Goal: Transaction & Acquisition: Book appointment/travel/reservation

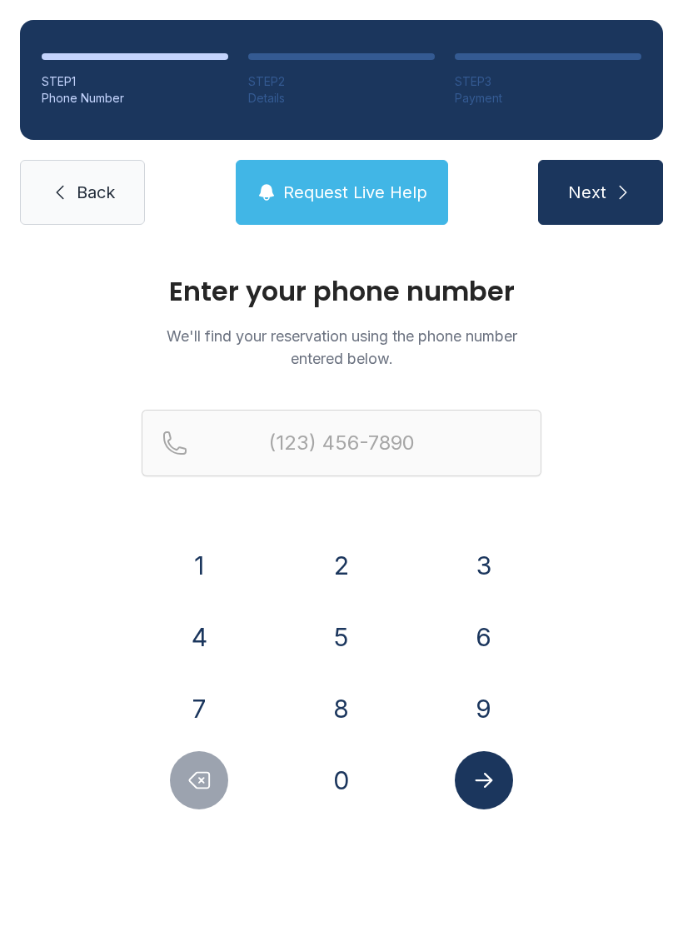
click at [367, 637] on button "5" at bounding box center [341, 637] width 58 height 58
click at [343, 702] on button "8" at bounding box center [341, 709] width 58 height 58
click at [357, 633] on button "5" at bounding box center [341, 637] width 58 height 58
click at [502, 561] on button "3" at bounding box center [484, 566] width 58 height 58
click at [346, 793] on button "0" at bounding box center [341, 780] width 58 height 58
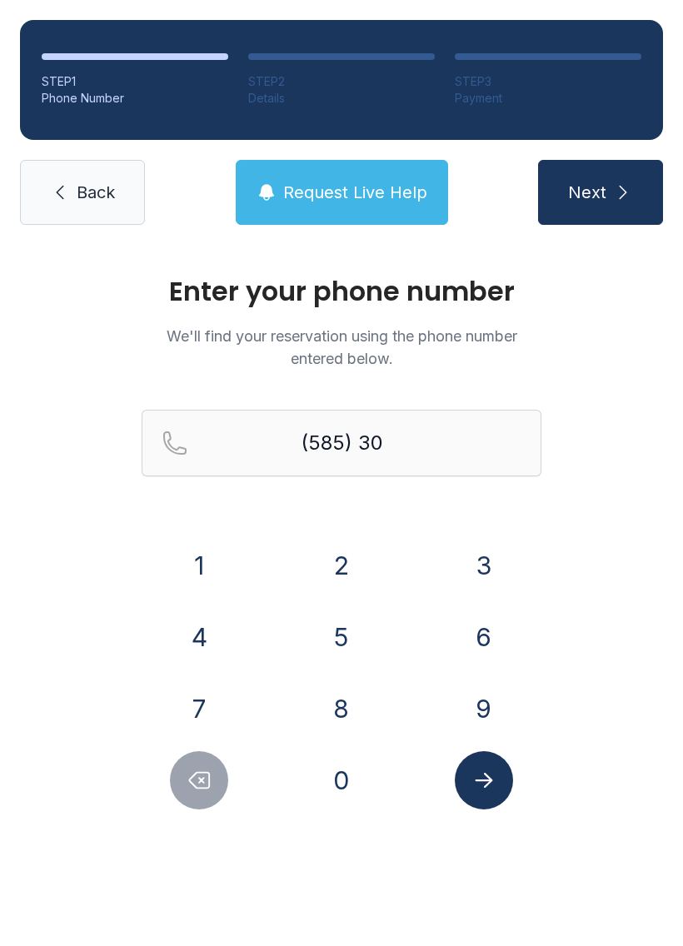
click at [493, 577] on button "3" at bounding box center [484, 566] width 58 height 58
click at [352, 581] on button "2" at bounding box center [341, 566] width 58 height 58
click at [487, 565] on button "3" at bounding box center [484, 566] width 58 height 58
click at [202, 714] on button "7" at bounding box center [199, 709] width 58 height 58
click at [359, 639] on button "5" at bounding box center [341, 637] width 58 height 58
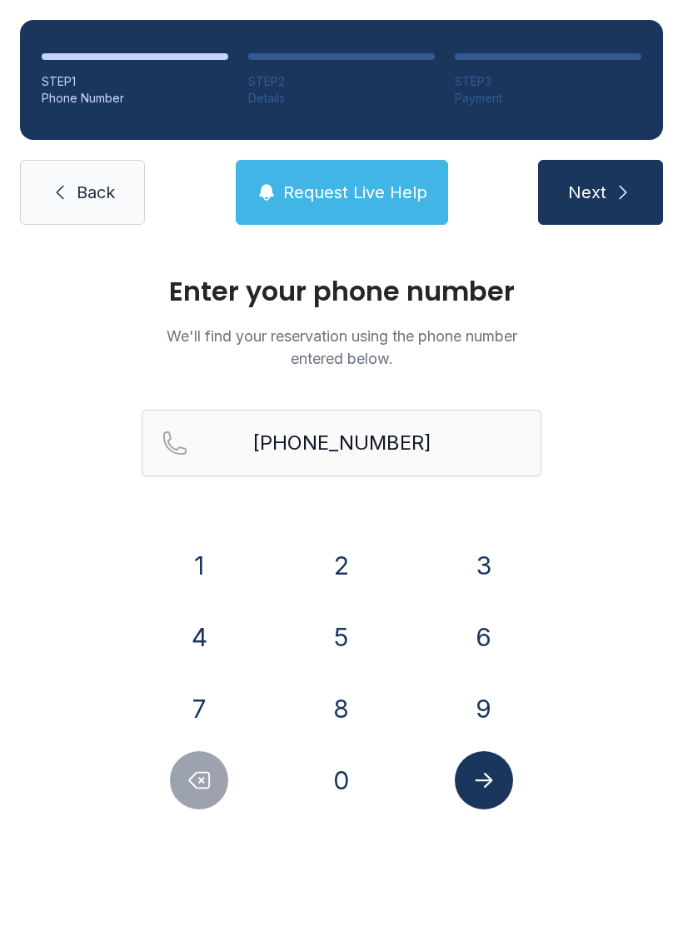
click at [503, 781] on button "Submit lookup form" at bounding box center [484, 780] width 58 height 58
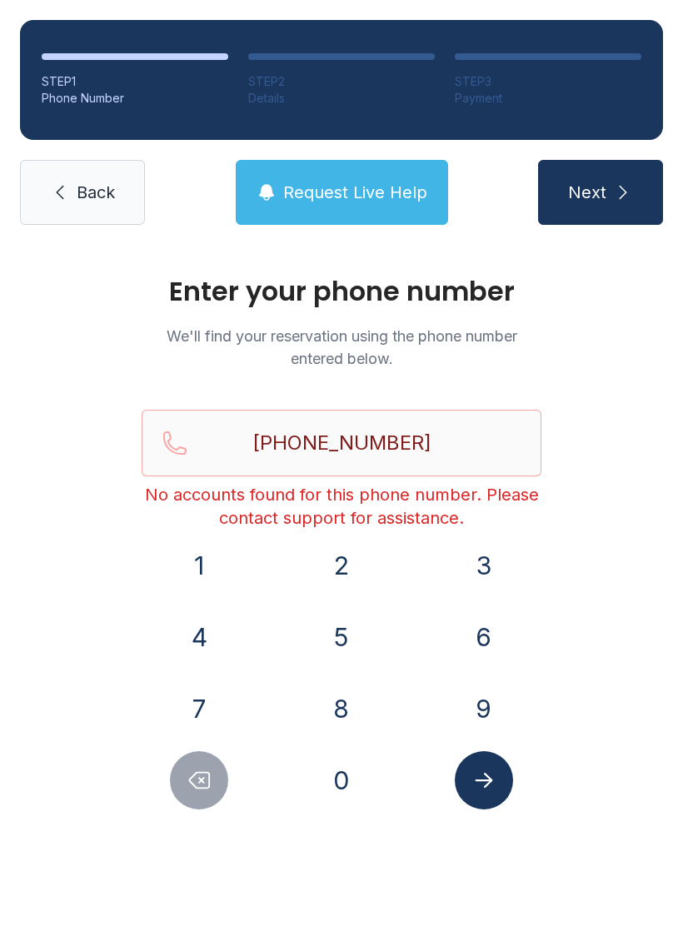
click at [618, 174] on button "Next" at bounding box center [600, 192] width 125 height 65
click at [390, 186] on span "Request Live Help" at bounding box center [355, 192] width 144 height 23
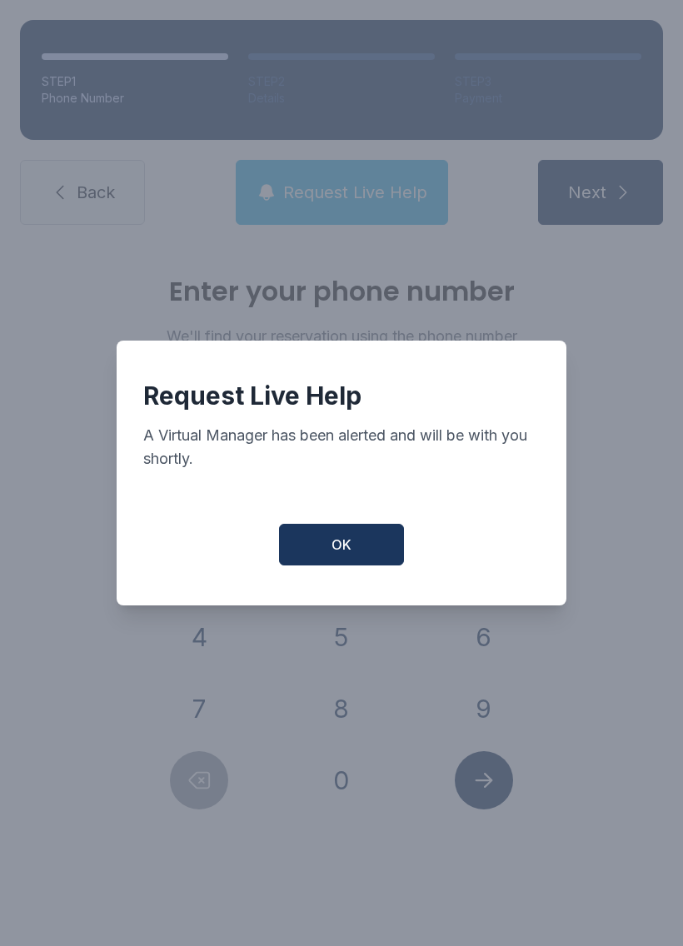
click at [365, 556] on button "OK" at bounding box center [341, 545] width 125 height 42
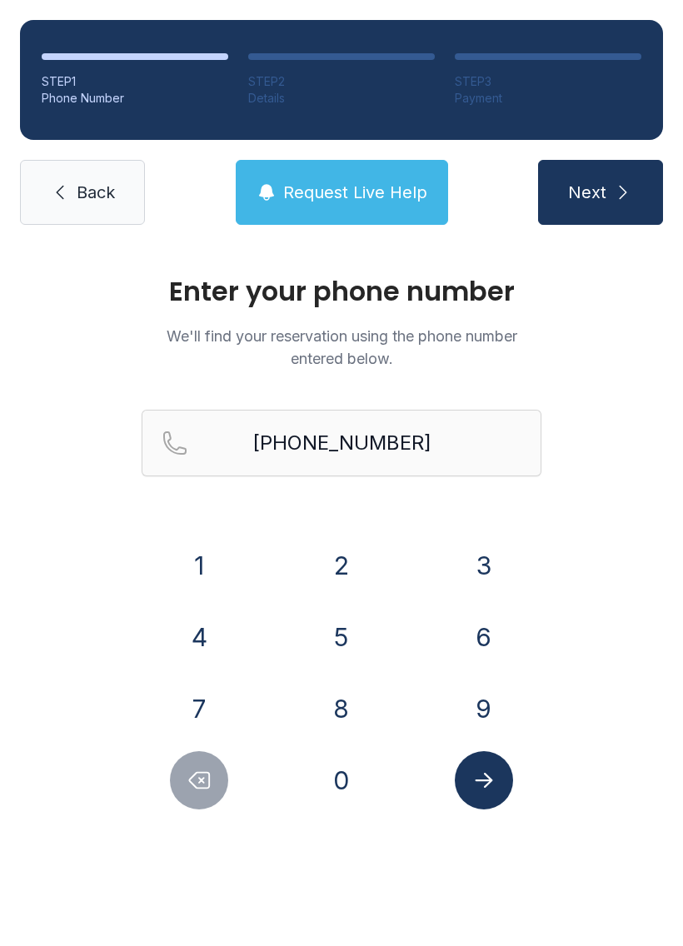
click at [205, 791] on icon "Delete number" at bounding box center [199, 780] width 25 height 25
type input "(585) 303-237"
click at [122, 201] on link "Back" at bounding box center [82, 192] width 125 height 65
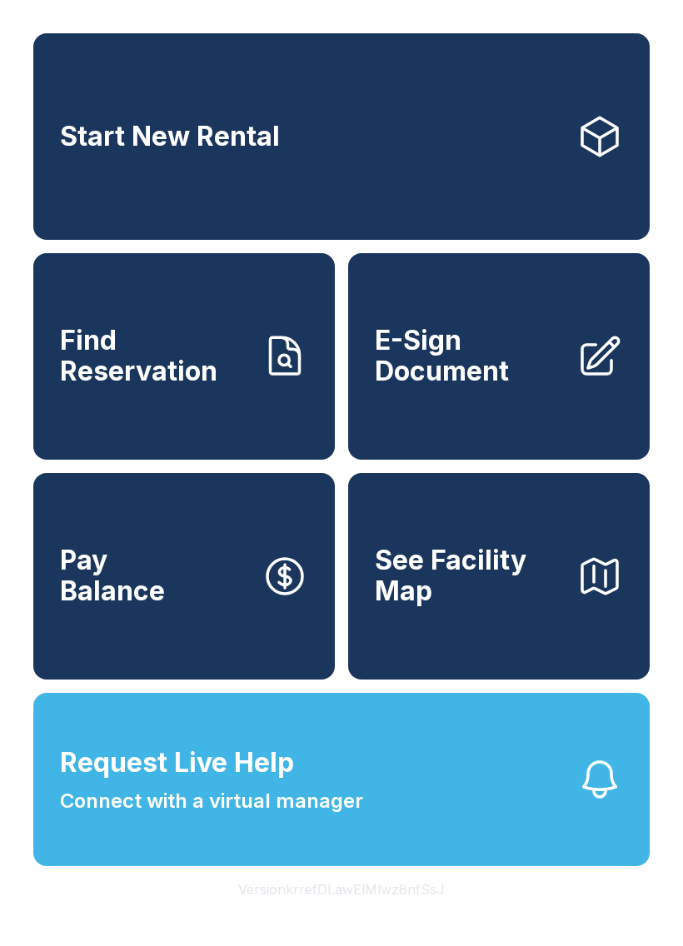
click at [429, 162] on link "Start New Rental" at bounding box center [341, 136] width 617 height 207
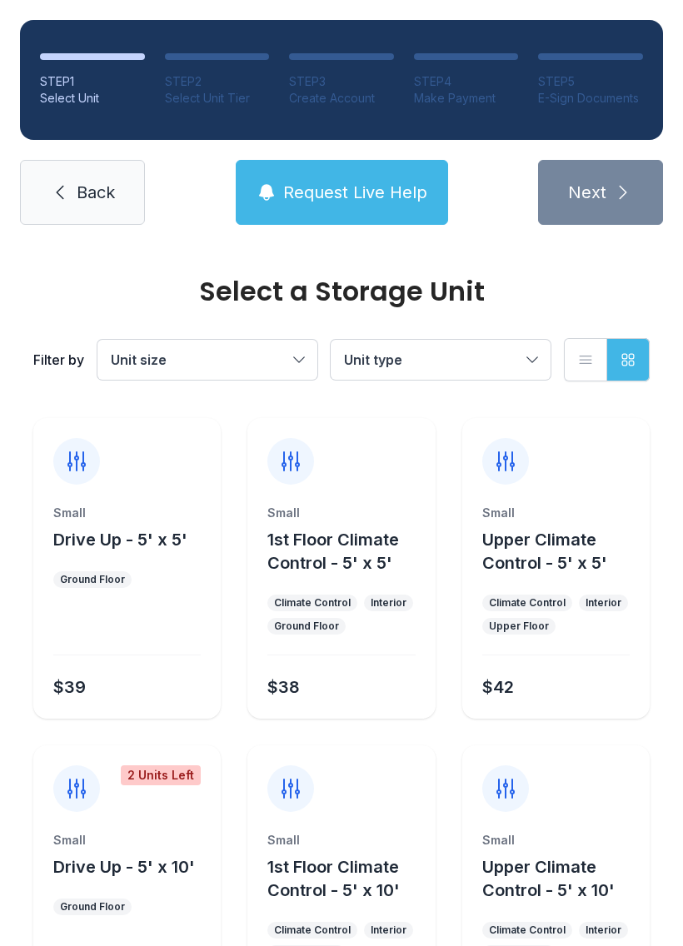
click at [117, 206] on link "Back" at bounding box center [82, 192] width 125 height 65
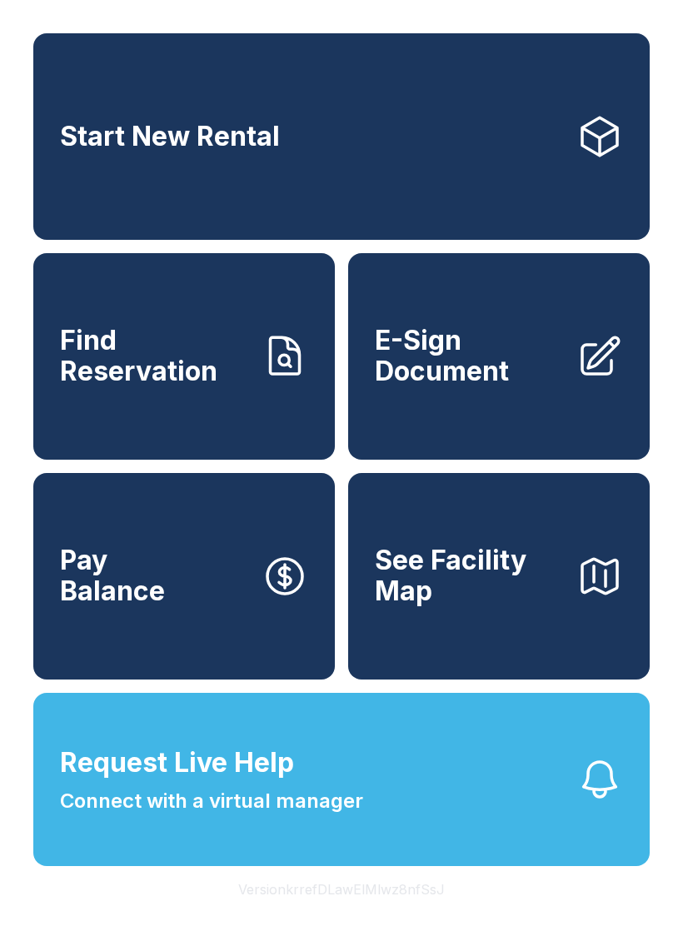
click at [368, 832] on button "Request Live Help Connect with a virtual manager" at bounding box center [341, 779] width 617 height 173
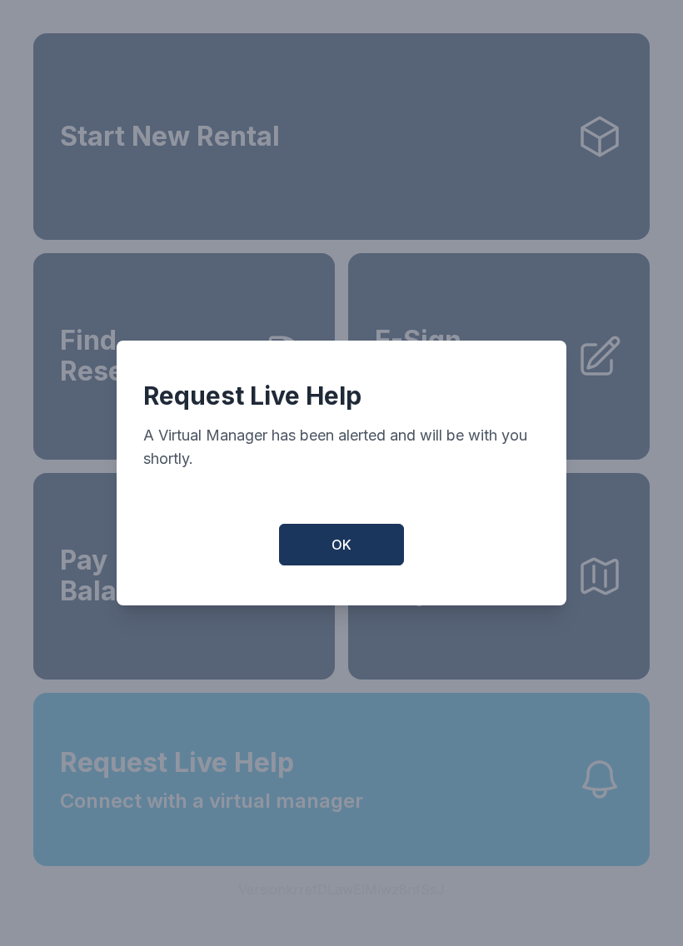
click at [357, 551] on button "OK" at bounding box center [341, 545] width 125 height 42
